Goal: Information Seeking & Learning: Learn about a topic

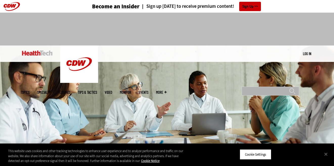
click at [254, 87] on input "Search" at bounding box center [270, 91] width 57 height 9
type input "***"
click at [290, 88] on input "******" at bounding box center [293, 93] width 6 height 10
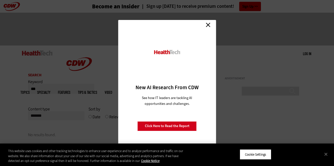
click at [209, 25] on link "Close" at bounding box center [209, 25] width 8 height 8
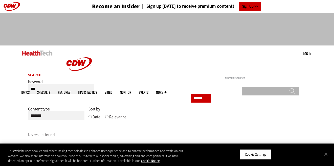
click at [265, 87] on input "Search" at bounding box center [270, 91] width 57 height 9
type input "*********"
click at [290, 88] on input "******" at bounding box center [293, 93] width 6 height 10
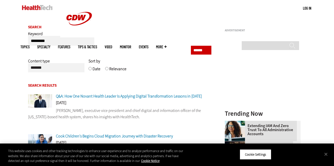
scroll to position [48, 0]
click at [144, 100] on div "Q&A: How One Novant Health Leader Is Applying Digital Transformation Lessons in…" at bounding box center [120, 97] width 184 height 7
click at [142, 96] on span "Q&A: How One Novant Health Leader Is Applying Digital Transformation Lessons in…" at bounding box center [129, 95] width 146 height 5
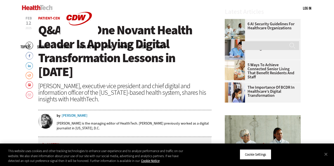
scroll to position [179, 0]
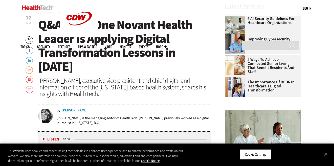
click at [71, 109] on div "Teta Alim" at bounding box center [75, 111] width 26 height 4
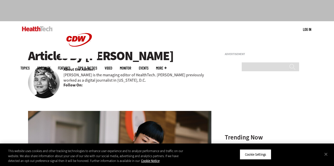
scroll to position [25, 0]
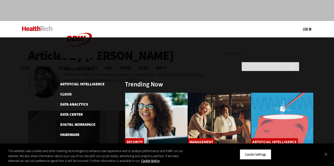
click at [30, 66] on span "Topics" at bounding box center [25, 68] width 9 height 4
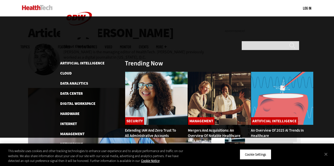
scroll to position [43, 0]
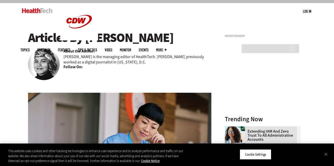
click at [80, 67] on b "Follow On:" at bounding box center [73, 67] width 19 height 6
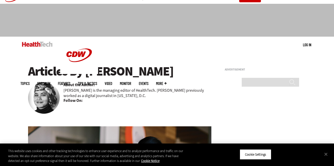
scroll to position [0, 0]
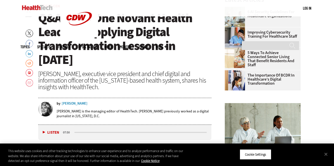
scroll to position [186, 0]
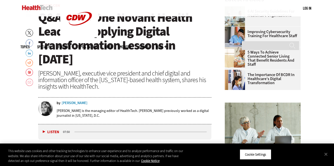
click at [30, 82] on link "Email" at bounding box center [30, 82] width 8 height 8
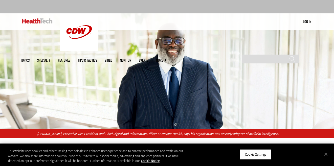
scroll to position [0, 0]
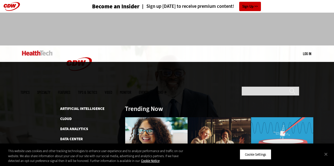
click at [30, 91] on span "Topics" at bounding box center [25, 93] width 9 height 4
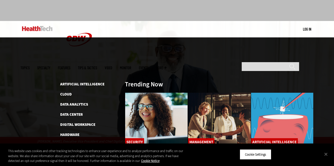
scroll to position [26, 0]
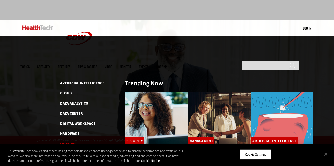
click at [75, 142] on link "Internet" at bounding box center [68, 144] width 17 height 5
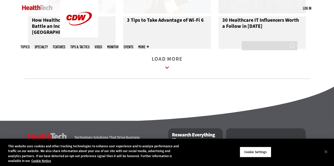
scroll to position [703, 0]
